Goal: Check status: Check status

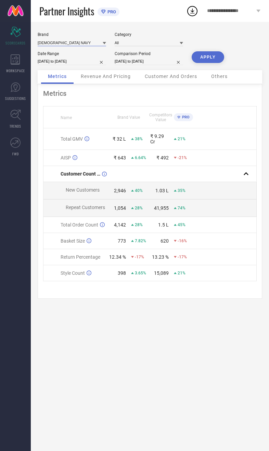
click at [66, 43] on input at bounding box center [72, 42] width 68 height 7
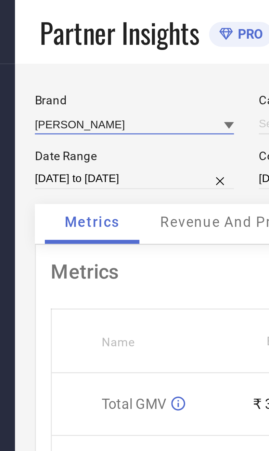
type input "All"
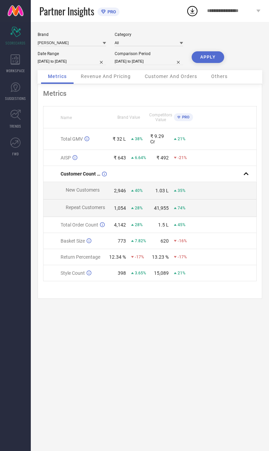
click at [215, 61] on button "APPLY" at bounding box center [207, 57] width 32 height 12
click at [120, 78] on span "Revenue And Pricing" at bounding box center [106, 75] width 50 height 5
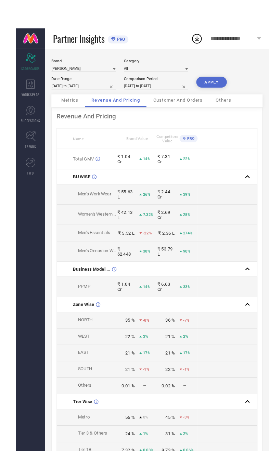
scroll to position [2, 0]
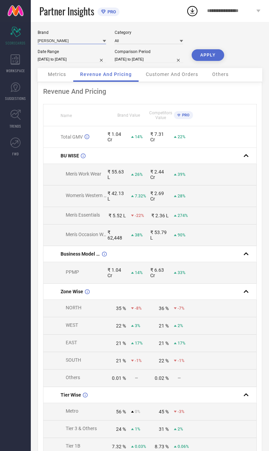
click at [61, 44] on input at bounding box center [72, 40] width 68 height 7
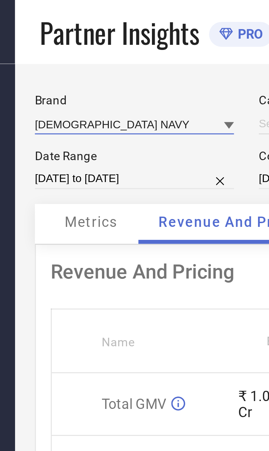
type input "All"
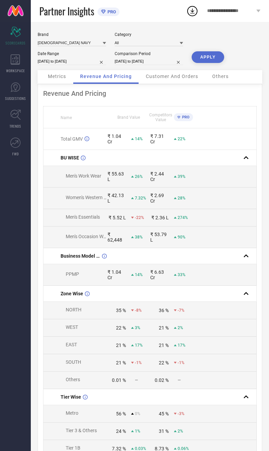
click at [207, 56] on button "APPLY" at bounding box center [207, 57] width 32 height 12
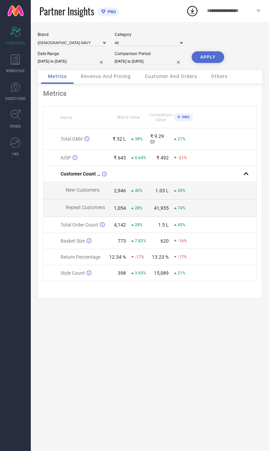
click at [128, 78] on span "Revenue And Pricing" at bounding box center [106, 75] width 50 height 5
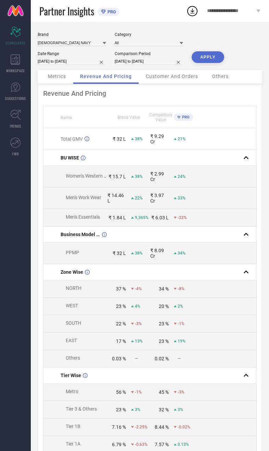
select select "8"
select select "2025"
select select "9"
select select "2025"
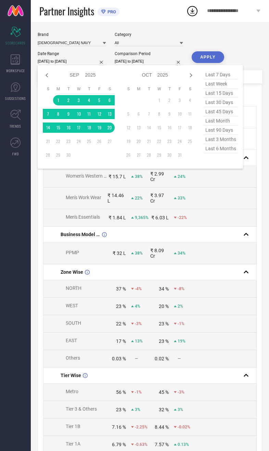
click at [233, 125] on span "last month" at bounding box center [220, 120] width 34 height 9
type input "[DATE] to [DATE]"
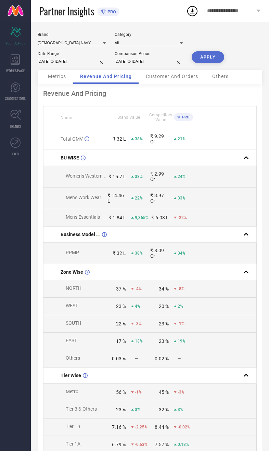
select select "8"
select select "2024"
select select "9"
select select "2024"
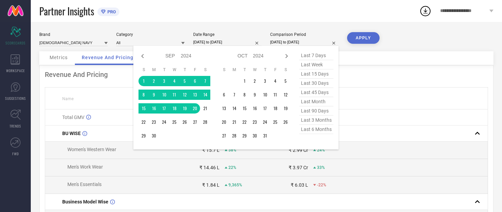
click at [145, 56] on icon at bounding box center [142, 56] width 8 height 8
select select "7"
select select "2024"
select select "8"
select select "2024"
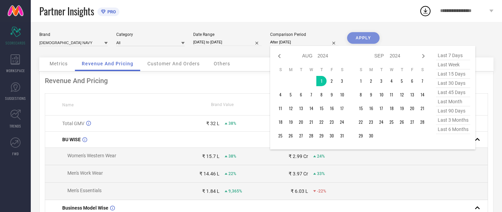
click at [268, 137] on div "Jan Feb Mar Apr May Jun [DATE] Aug Sep Oct Nov [DATE] 2015 2016 2017 2018 2019 …" at bounding box center [351, 97] width 152 height 93
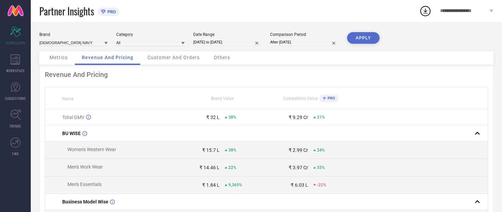
type input "[DATE] to [DATE]"
click at [268, 41] on button "APPLY" at bounding box center [363, 38] width 32 height 12
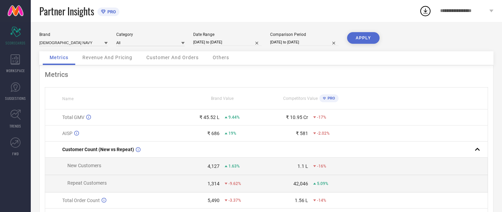
click at [123, 60] on span "Revenue And Pricing" at bounding box center [107, 57] width 50 height 5
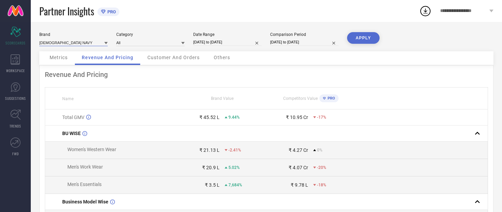
click at [53, 45] on input at bounding box center [73, 42] width 68 height 7
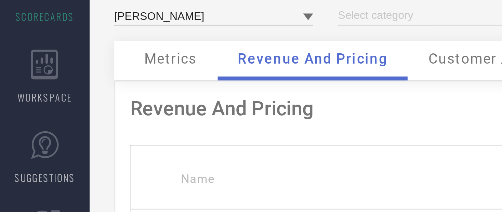
type input "All"
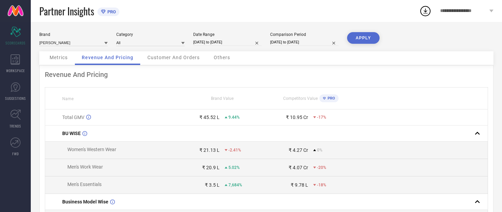
click at [268, 36] on button "APPLY" at bounding box center [363, 38] width 32 height 12
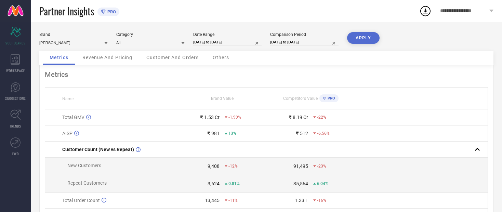
click at [104, 60] on span "Revenue And Pricing" at bounding box center [107, 57] width 50 height 5
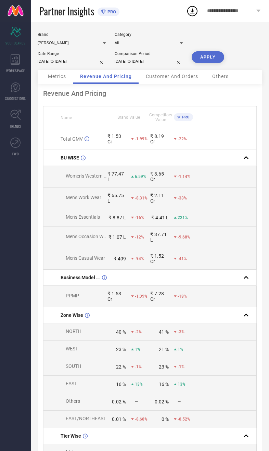
select select "7"
select select "2025"
select select "8"
select select "2025"
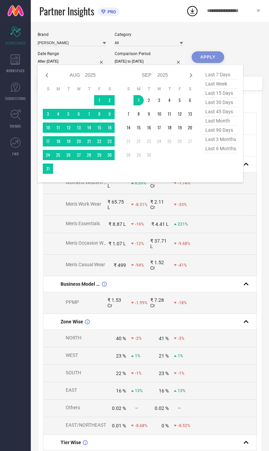
type input "[DATE] to [DATE]"
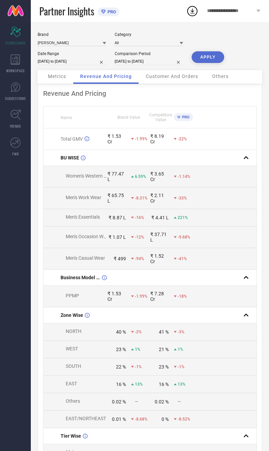
click at [146, 65] on input "[DATE] to [DATE]" at bounding box center [149, 61] width 68 height 7
select select "7"
select select "2024"
select select "8"
select select "2024"
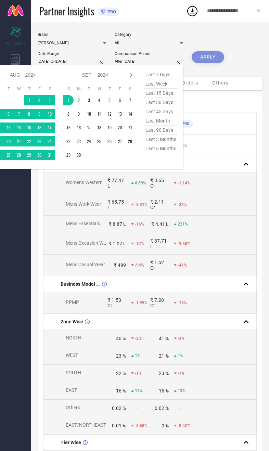
type input "[DATE] to [DATE]"
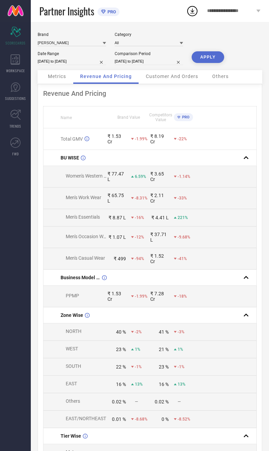
click at [210, 61] on button "APPLY" at bounding box center [207, 57] width 32 height 12
